Goal: Navigation & Orientation: Find specific page/section

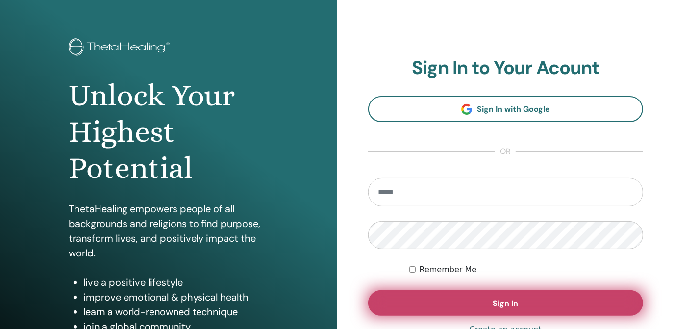
scroll to position [89, 0]
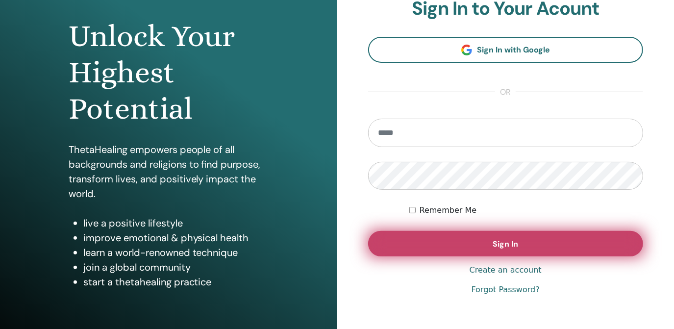
type input "**********"
click at [460, 247] on button "Sign In" at bounding box center [506, 243] width 276 height 25
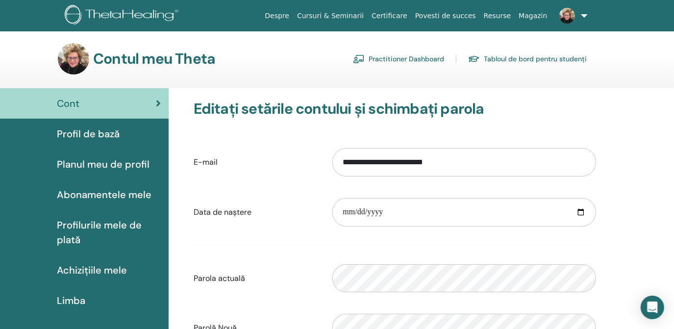
click at [107, 129] on span "Profil de bază" at bounding box center [88, 133] width 63 height 15
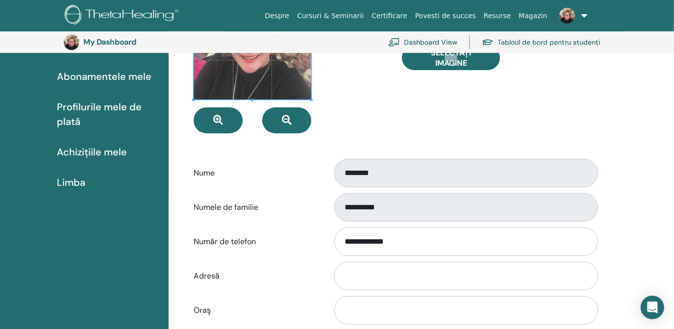
scroll to position [155, 0]
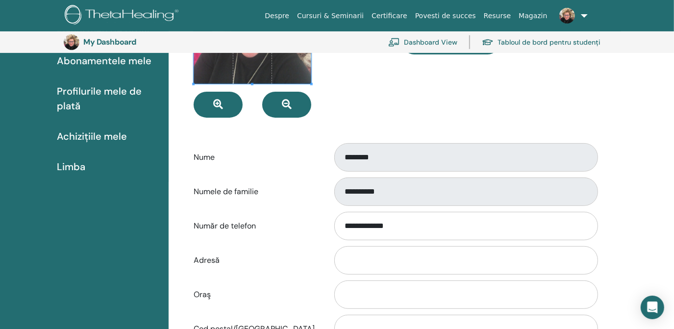
click at [121, 93] on span "Profilurile mele de plată" at bounding box center [109, 98] width 104 height 29
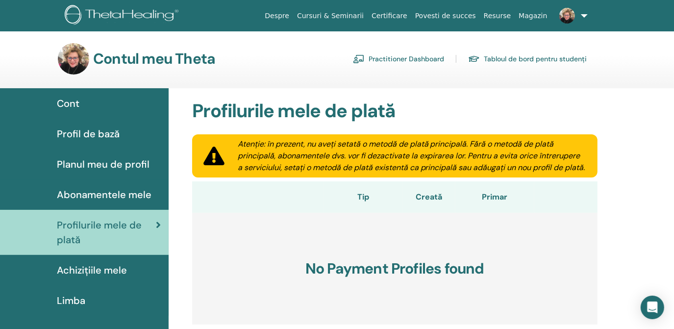
click at [106, 267] on span "Achizițiile mele" at bounding box center [92, 270] width 70 height 15
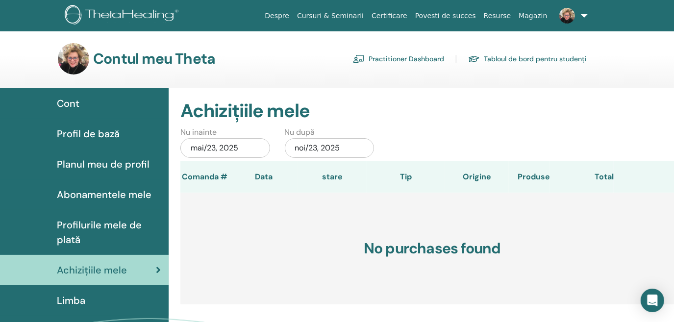
click at [81, 293] on span "Limba" at bounding box center [71, 300] width 28 height 15
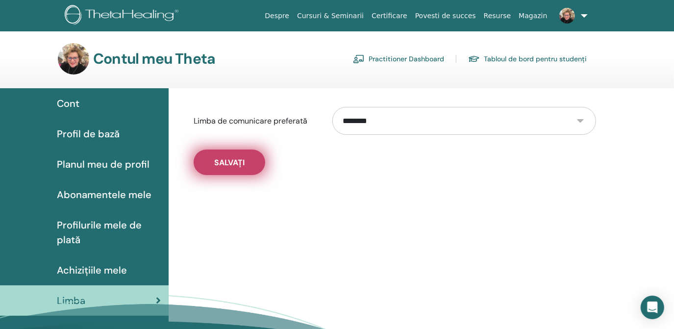
click at [233, 153] on button "Salvați" at bounding box center [230, 162] width 72 height 25
click at [230, 162] on span "Salvați" at bounding box center [229, 162] width 30 height 10
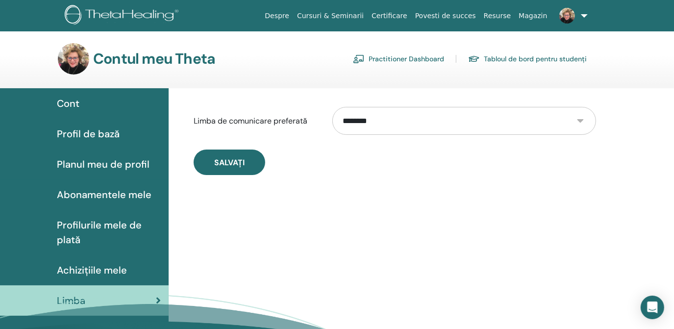
click at [98, 131] on span "Profil de bază" at bounding box center [88, 133] width 63 height 15
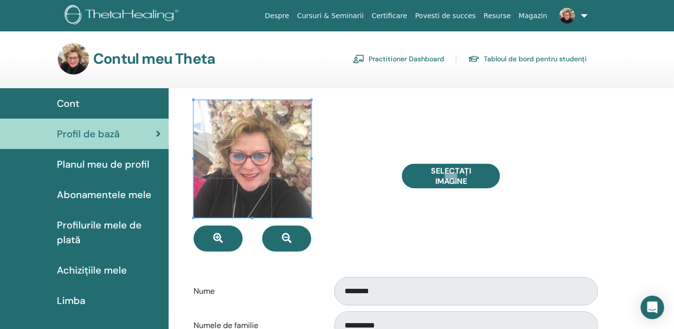
click at [80, 100] on div "Cont" at bounding box center [84, 103] width 153 height 15
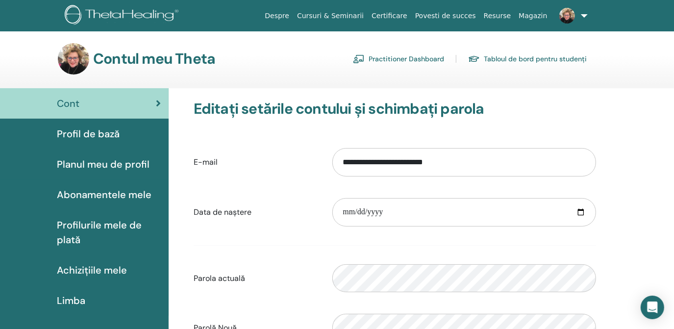
click at [437, 56] on link "Practitioner Dashboard" at bounding box center [398, 59] width 91 height 16
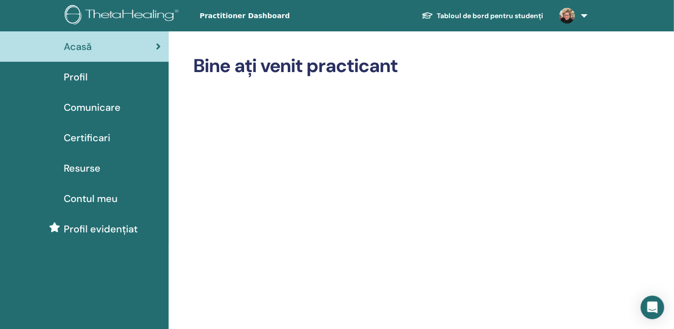
click at [495, 9] on link "Tabloul de bord pentru studenți" at bounding box center [483, 16] width 138 height 18
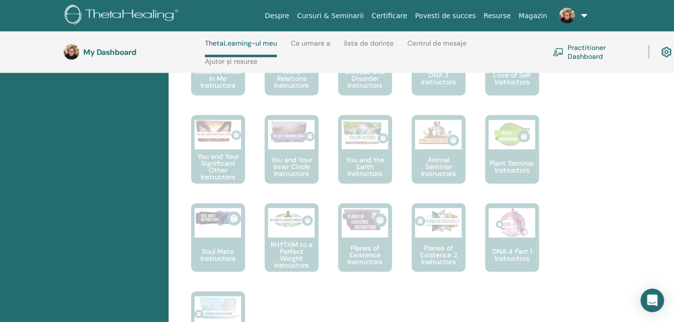
scroll to position [709, 0]
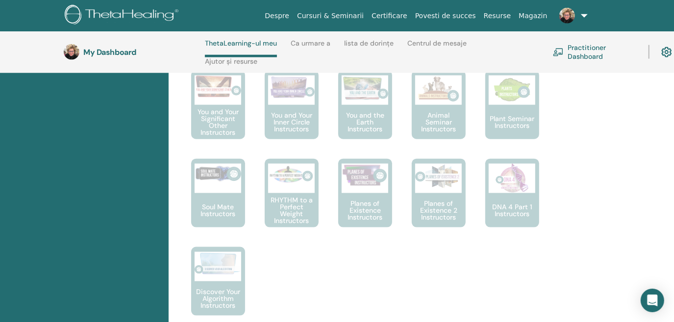
click at [368, 15] on link "Cursuri & Seminarii" at bounding box center [330, 16] width 75 height 18
